Goal: Task Accomplishment & Management: Manage account settings

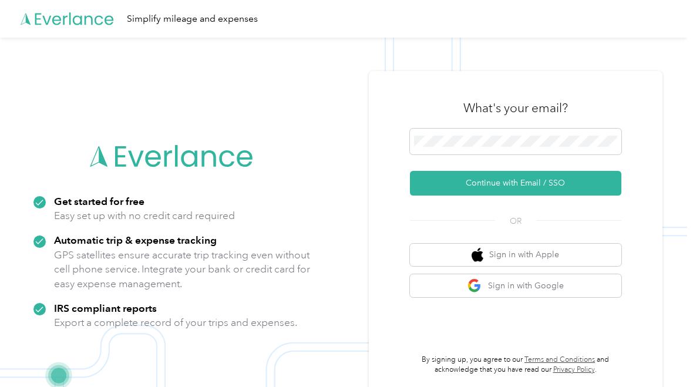
click at [511, 189] on button "Continue with Email / SSO" at bounding box center [516, 183] width 212 height 25
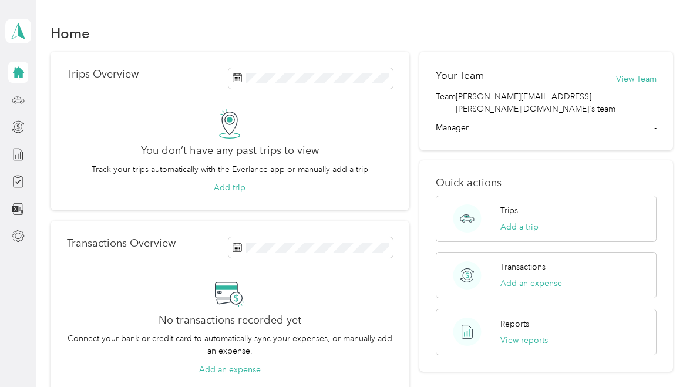
click at [500, 103] on div "Team [PERSON_NAME][EMAIL_ADDRESS][PERSON_NAME][DOMAIN_NAME]'s team Manager -" at bounding box center [546, 112] width 220 height 43
click at [518, 221] on button "Add a trip" at bounding box center [520, 227] width 38 height 12
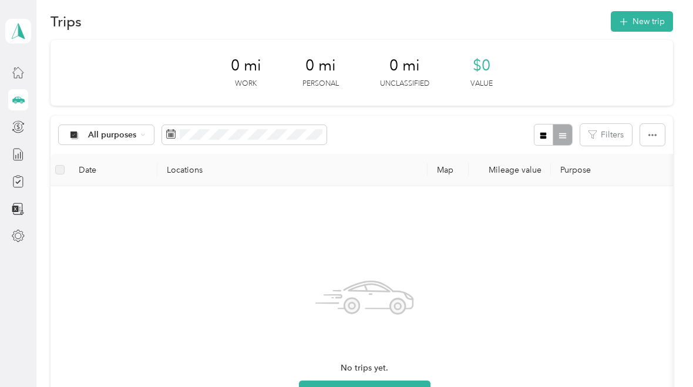
scroll to position [7, 0]
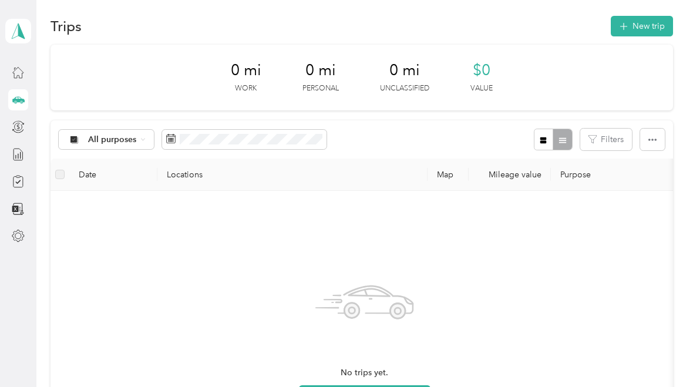
click at [488, 259] on div "No trips yet. Add a trip" at bounding box center [364, 340] width 609 height 280
click at [367, 372] on span "No trips yet." at bounding box center [365, 373] width 48 height 13
click at [368, 376] on span "No trips yet." at bounding box center [365, 373] width 48 height 13
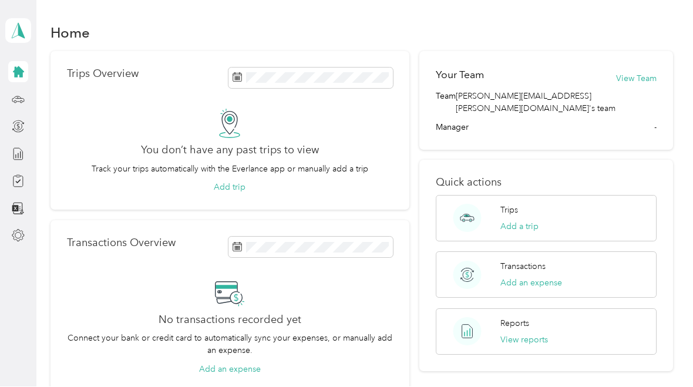
click at [17, 72] on icon at bounding box center [18, 72] width 11 height 11
click at [60, 245] on div "Settings" at bounding box center [52, 236] width 46 height 29
